Goal: Task Accomplishment & Management: Complete application form

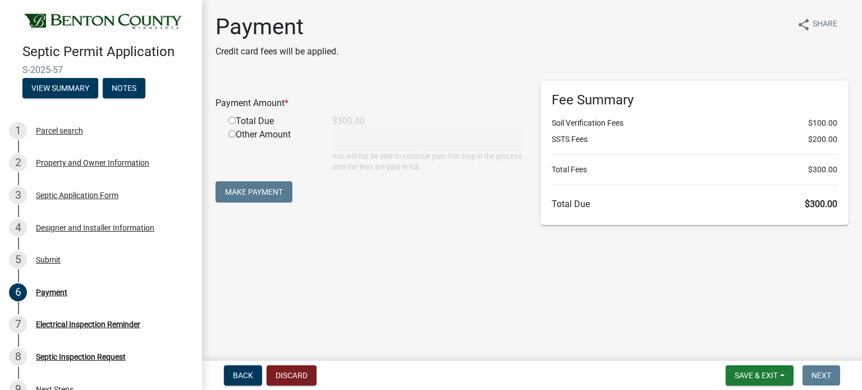
click at [230, 124] on input "radio" at bounding box center [231, 120] width 7 height 7
radio input "true"
type input "300"
click at [253, 188] on button "Make Payment" at bounding box center [254, 191] width 77 height 21
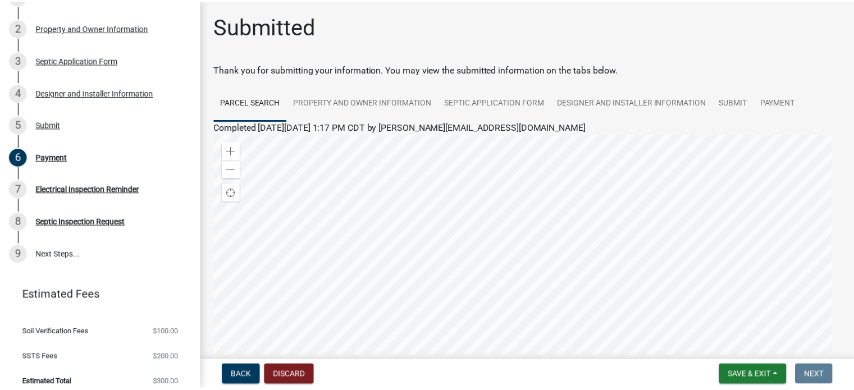
scroll to position [144, 0]
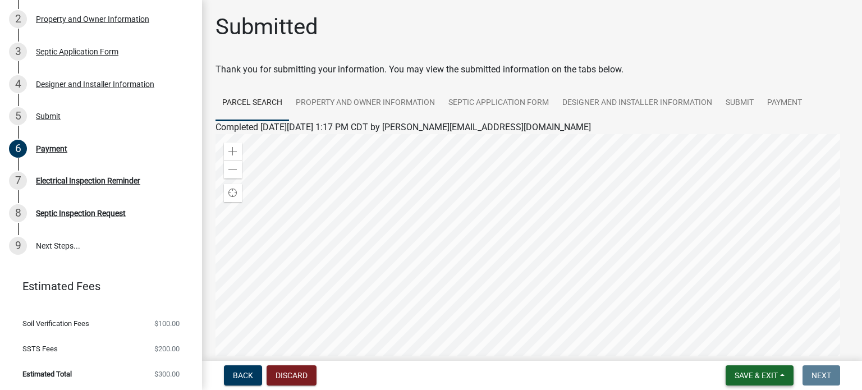
click at [747, 379] on span "Save & Exit" at bounding box center [756, 375] width 43 height 9
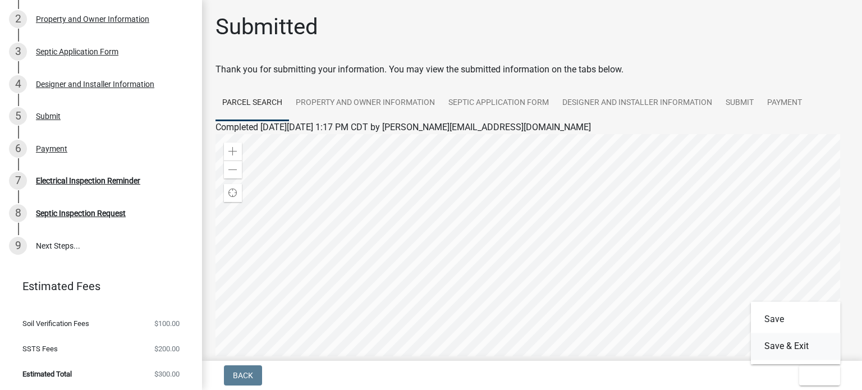
click at [775, 348] on button "Save & Exit" at bounding box center [796, 346] width 90 height 27
